Goal: Information Seeking & Learning: Learn about a topic

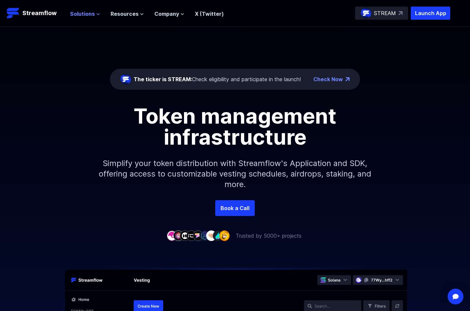
click at [93, 13] on span "Solutions" at bounding box center [82, 14] width 25 height 8
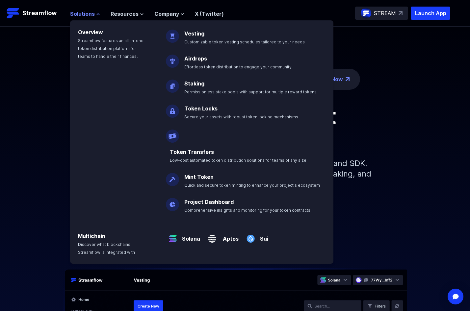
click at [93, 13] on span "Solutions" at bounding box center [82, 14] width 25 height 8
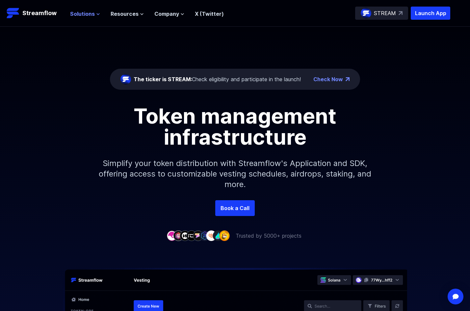
click at [93, 16] on span "Solutions" at bounding box center [82, 14] width 25 height 8
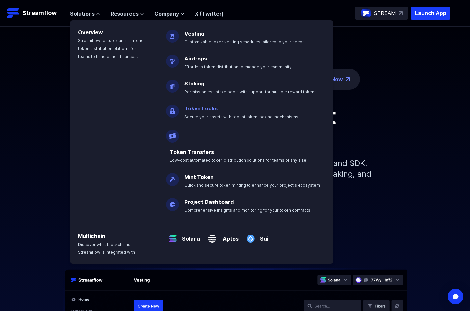
click at [210, 116] on span "Secure your assets with robust token locking mechanisms" at bounding box center [241, 117] width 114 height 5
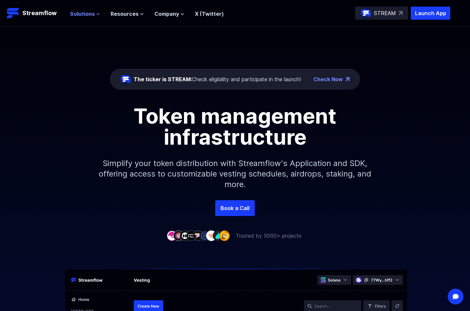
click at [83, 11] on span "Solutions" at bounding box center [82, 14] width 25 height 8
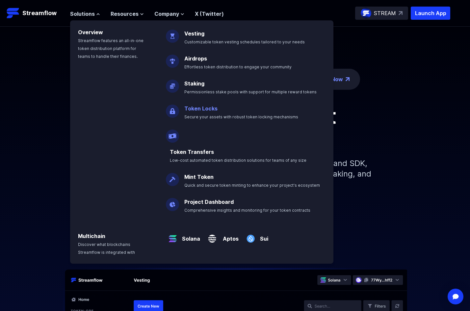
click at [190, 110] on link "Token Locks" at bounding box center [200, 108] width 33 height 7
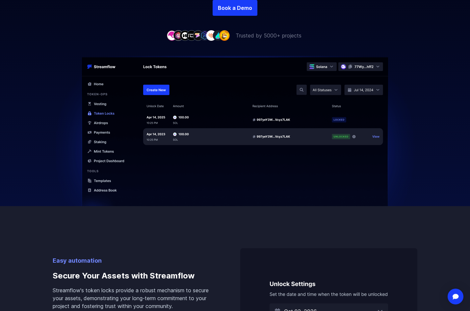
scroll to position [165, 0]
